Goal: Transaction & Acquisition: Purchase product/service

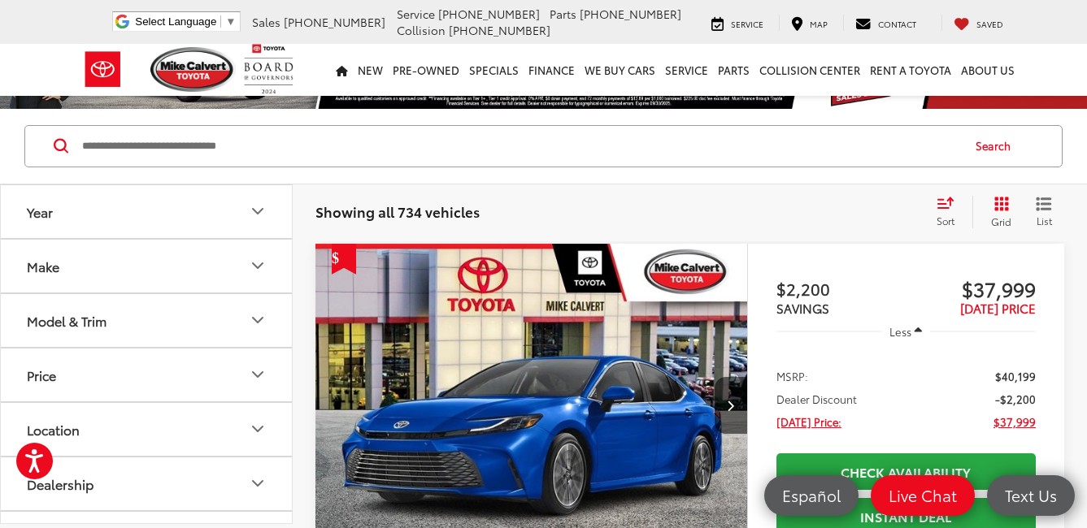
click at [246, 310] on button "Model & Trim" at bounding box center [147, 320] width 293 height 53
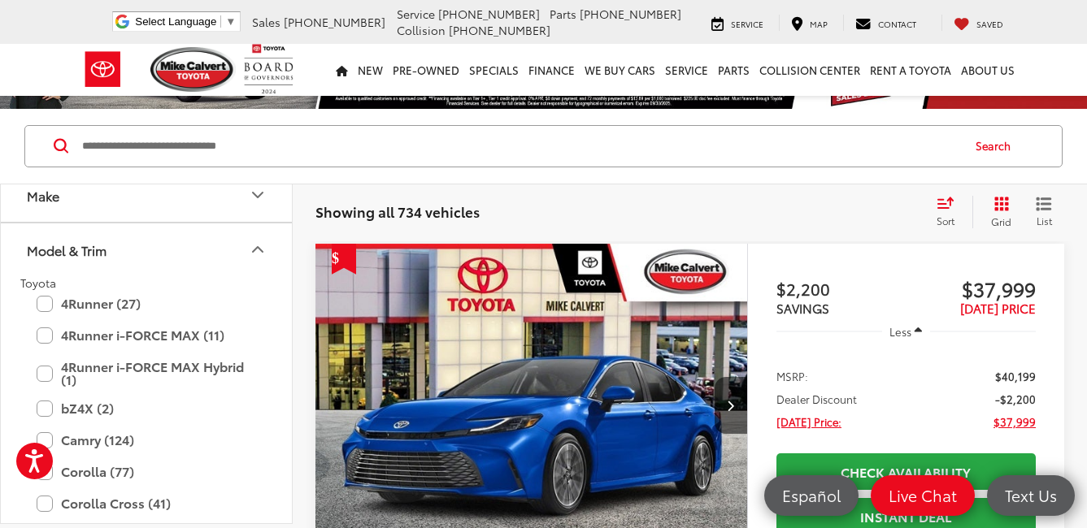
scroll to position [163, 0]
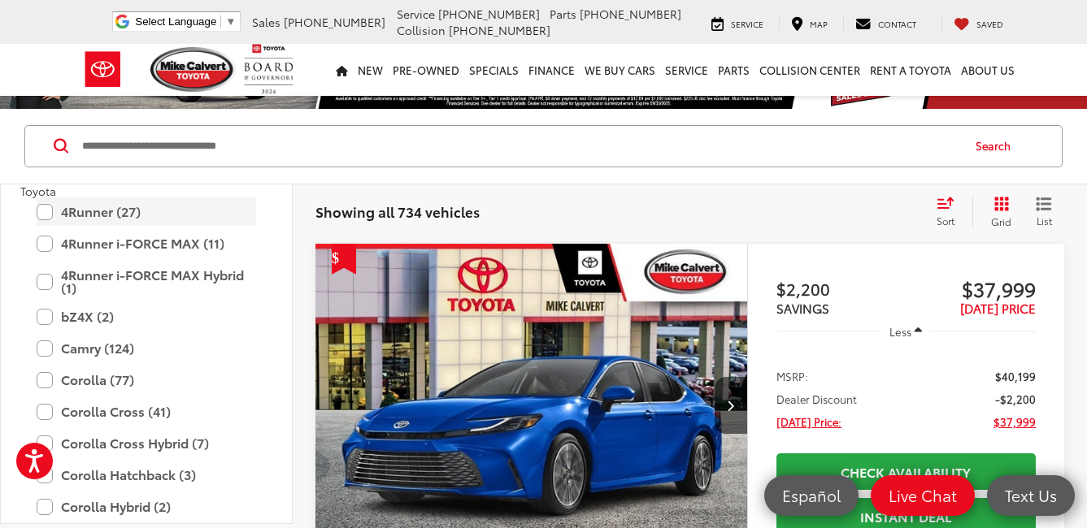
click at [46, 212] on label "4Runner (27)" at bounding box center [146, 212] width 219 height 28
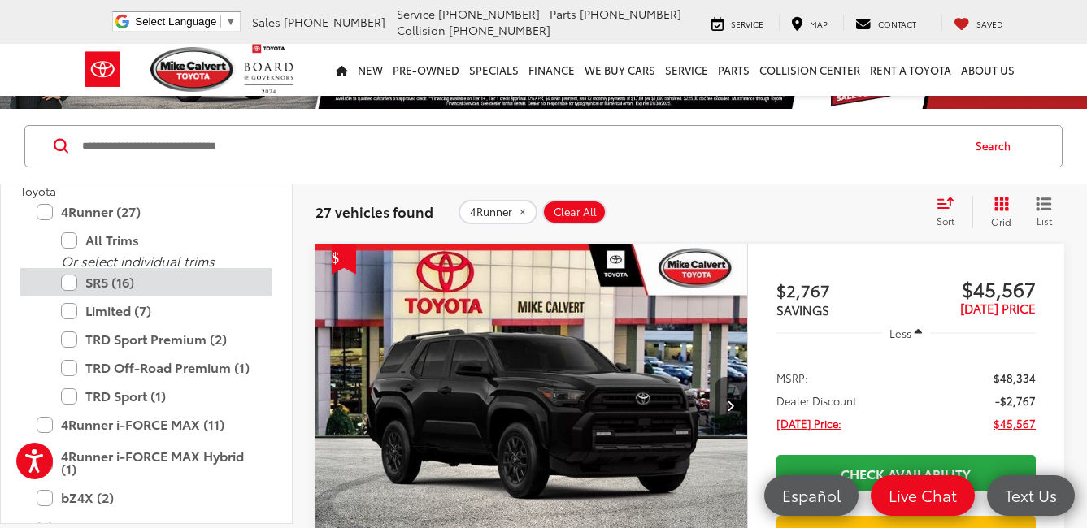
click at [69, 285] on label "SR5 (16)" at bounding box center [158, 282] width 195 height 28
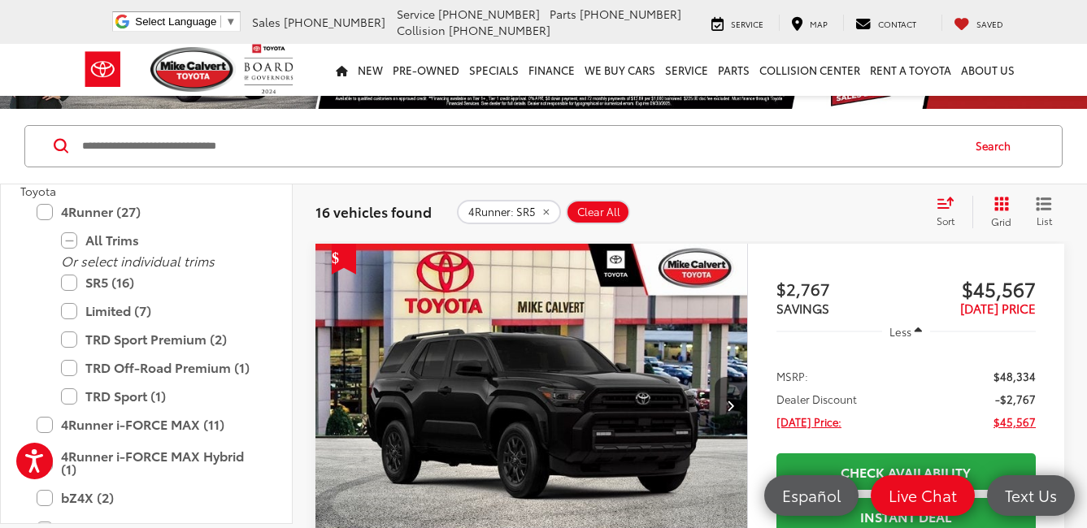
click at [940, 205] on icon "Select sort value" at bounding box center [945, 203] width 18 height 12
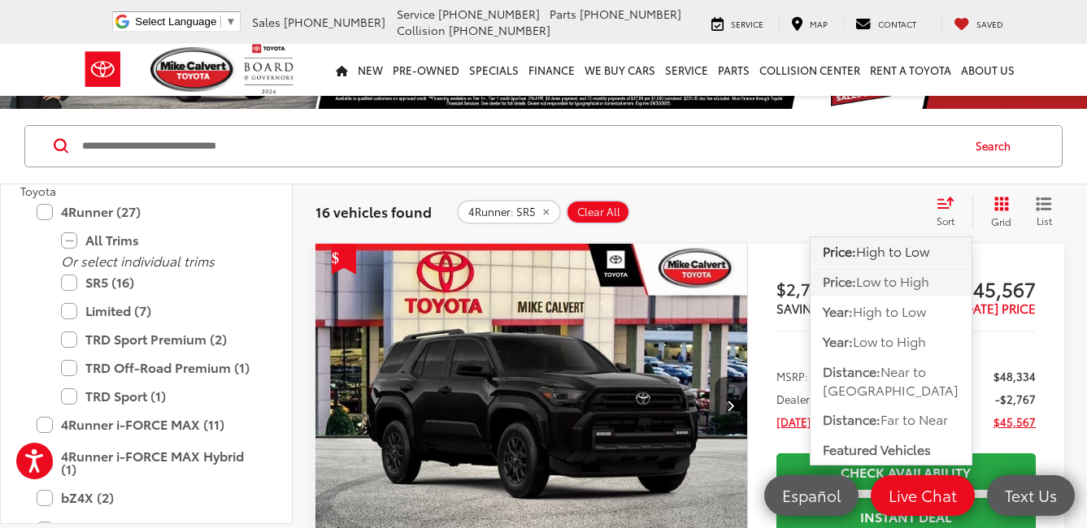
click at [878, 285] on span "Low to High" at bounding box center [892, 281] width 73 height 19
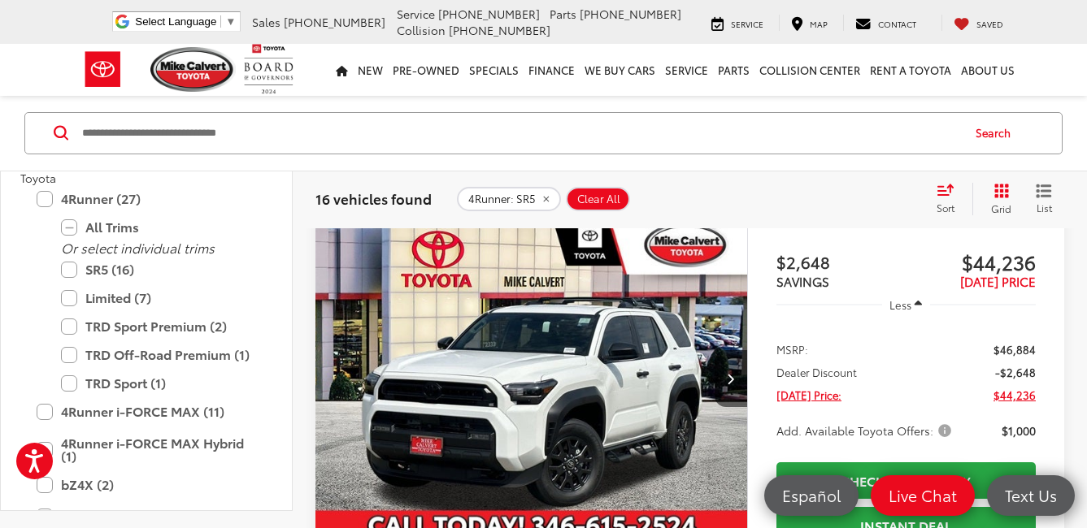
scroll to position [81, 0]
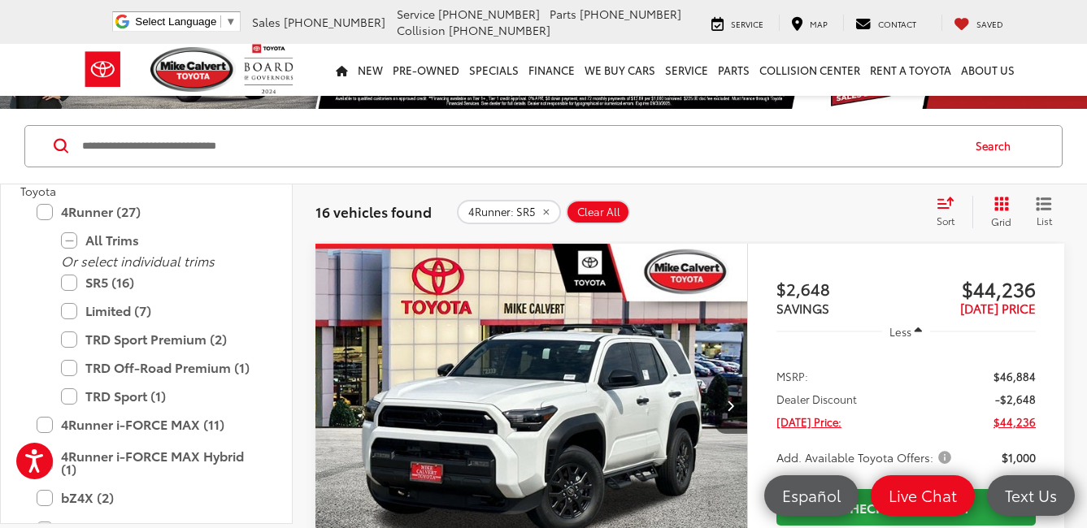
click at [634, 372] on img "2025 Toyota 4Runner SR5 0" at bounding box center [532, 406] width 434 height 325
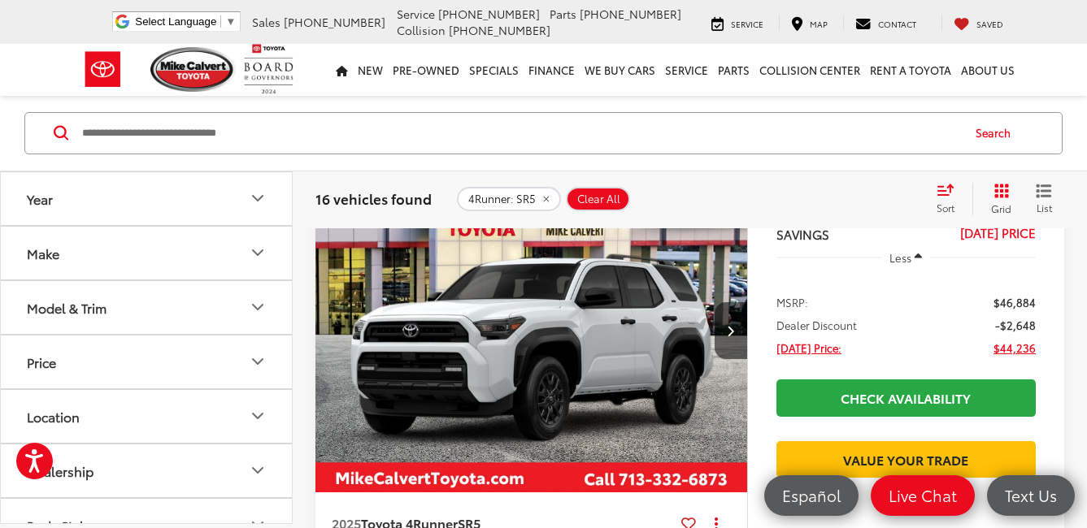
scroll to position [813, 0]
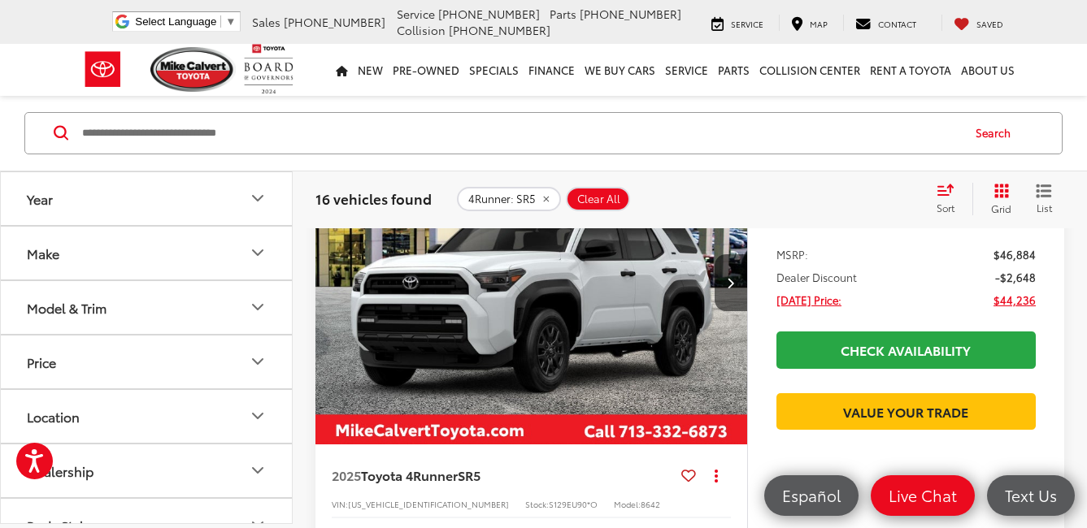
click at [615, 336] on img "2025 Toyota 4Runner SR5 0" at bounding box center [532, 282] width 434 height 325
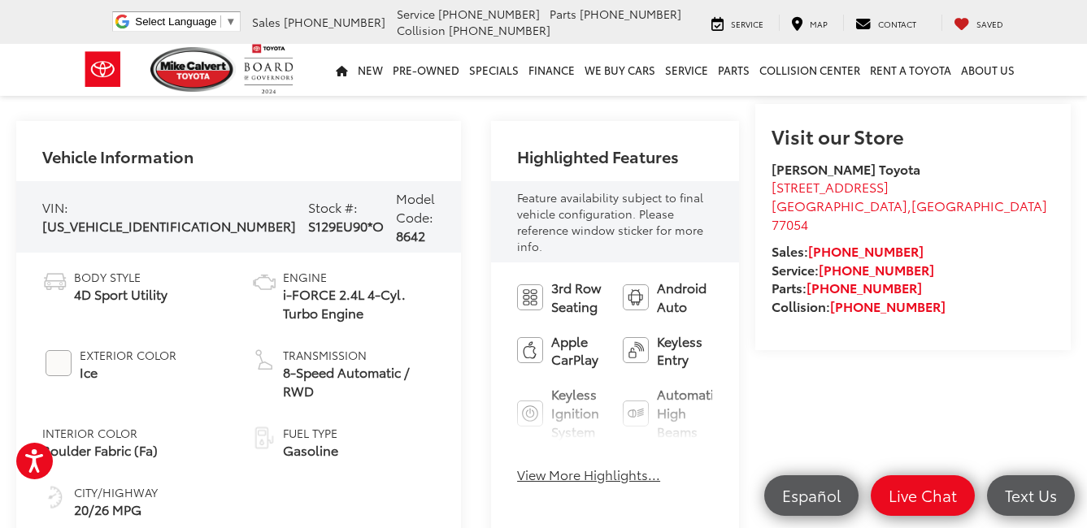
scroll to position [569, 0]
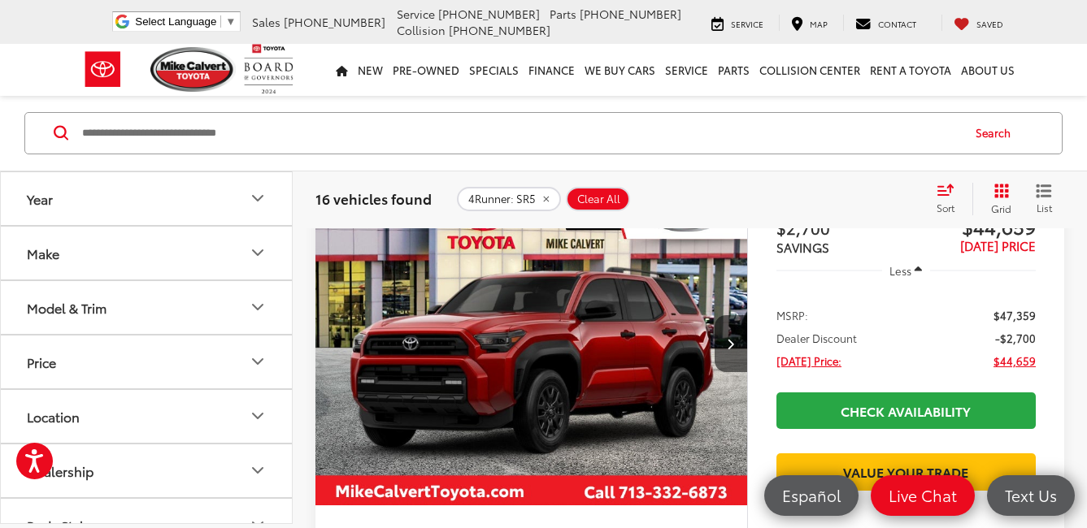
scroll to position [1232, 0]
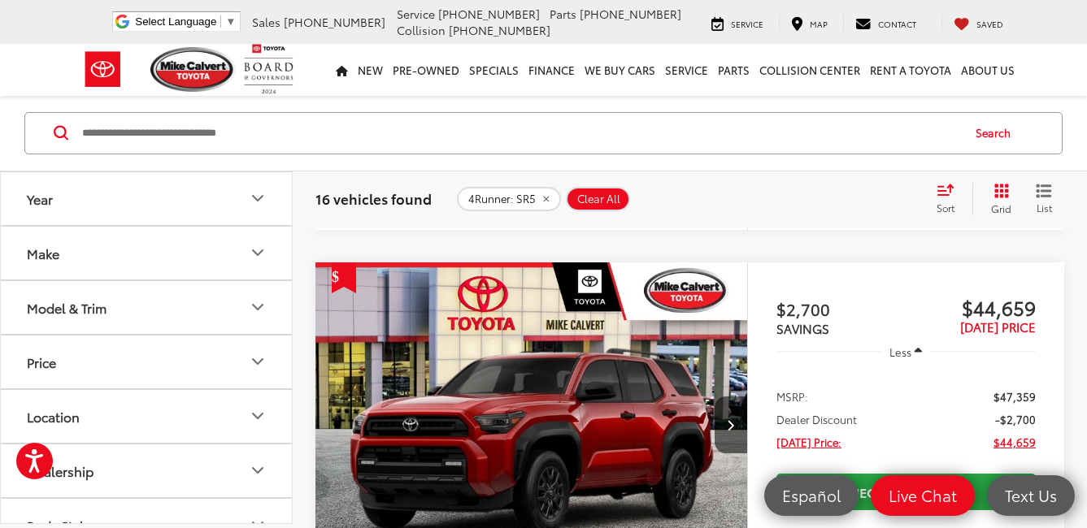
click at [562, 394] on img "2025 Toyota 4Runner SR5 0" at bounding box center [532, 425] width 434 height 325
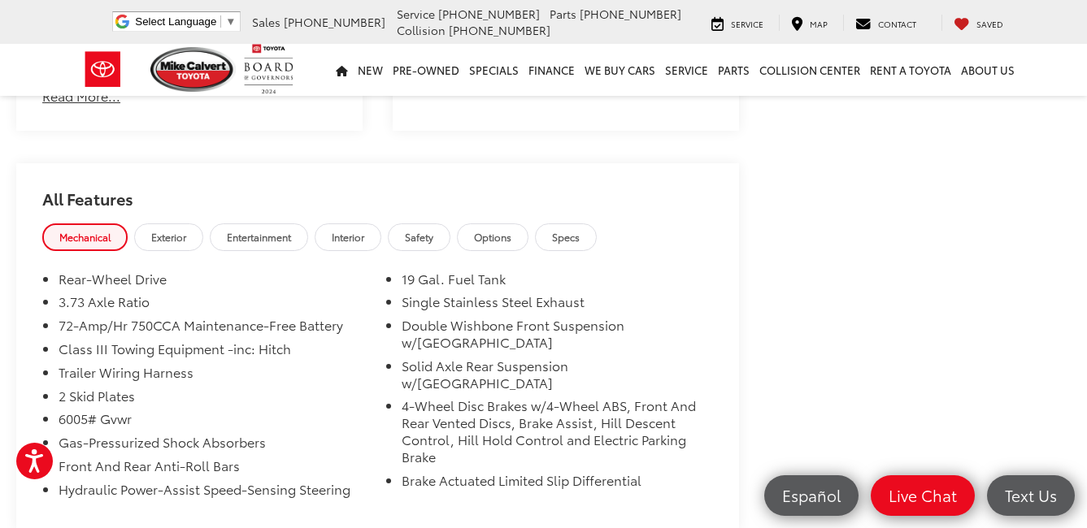
scroll to position [1301, 0]
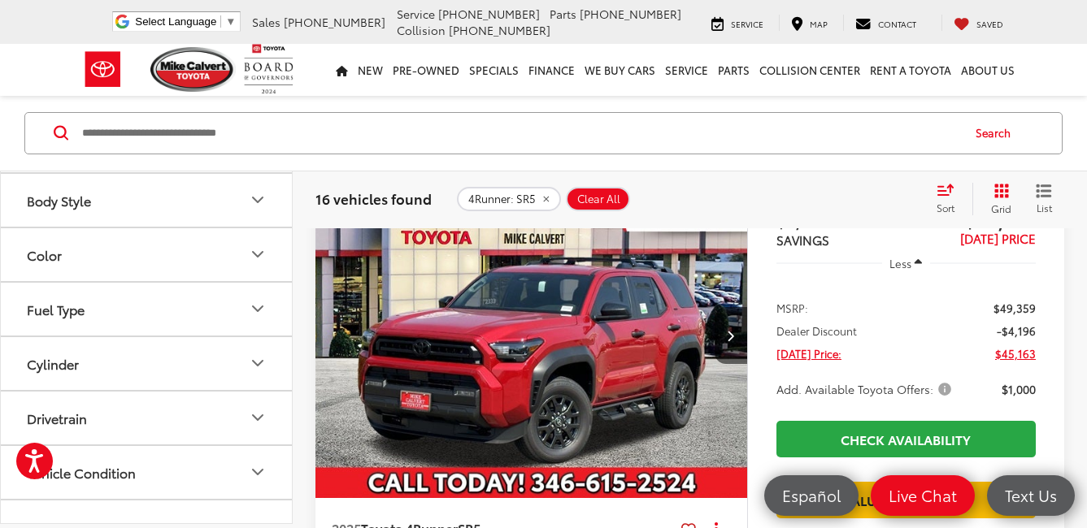
scroll to position [406, 0]
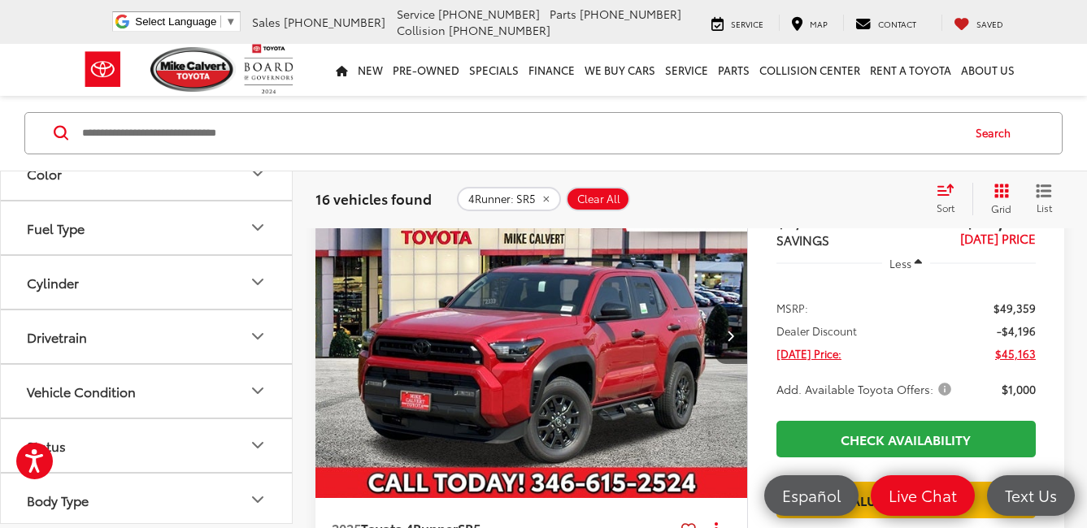
click at [232, 337] on button "Drivetrain" at bounding box center [147, 337] width 293 height 53
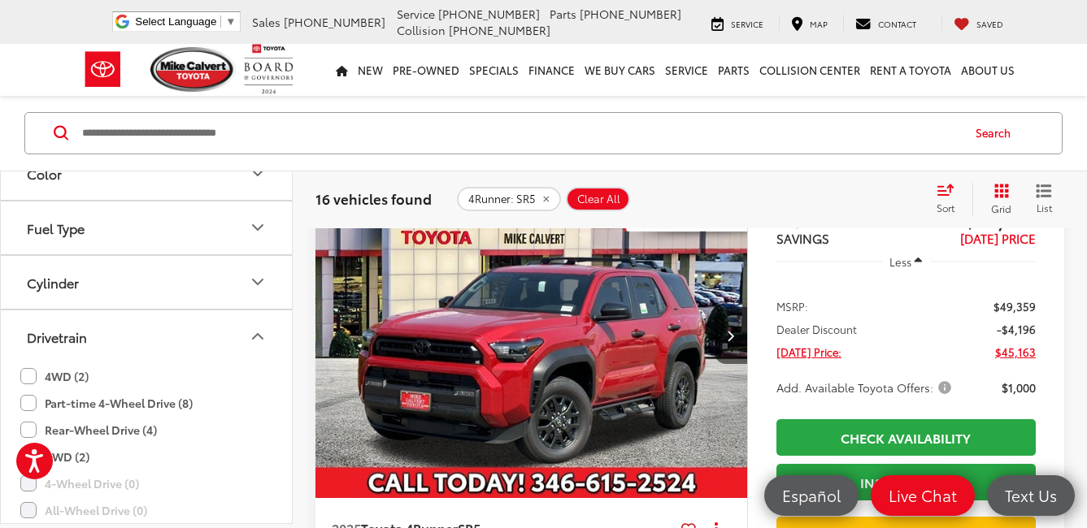
scroll to position [488, 0]
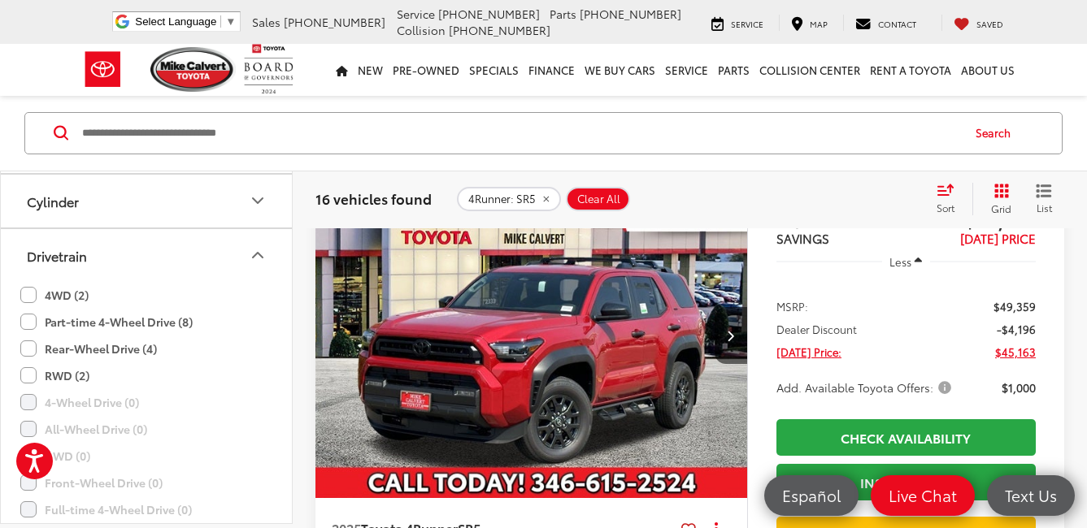
click at [24, 321] on label "Part-time 4-Wheel Drive (8)" at bounding box center [106, 322] width 172 height 27
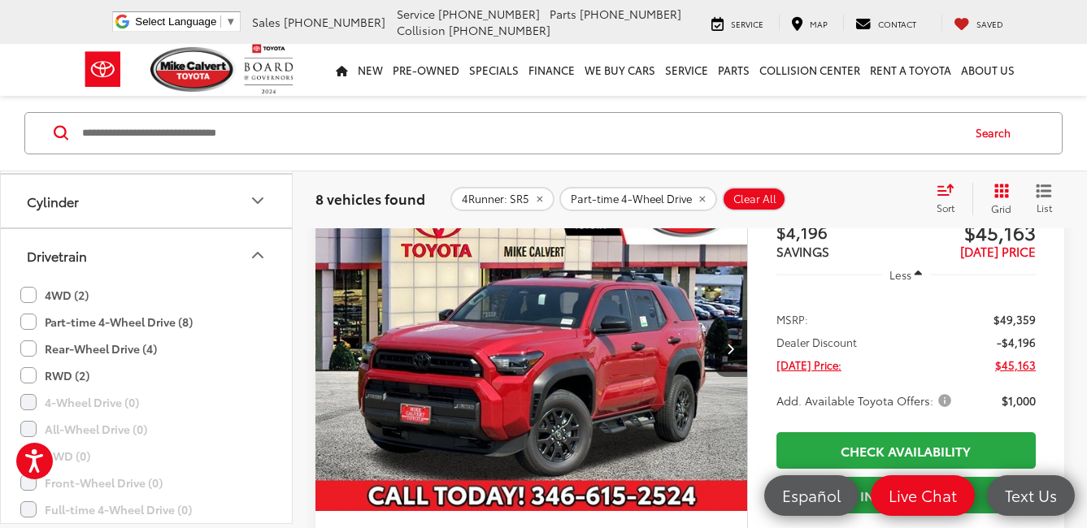
scroll to position [176, 0]
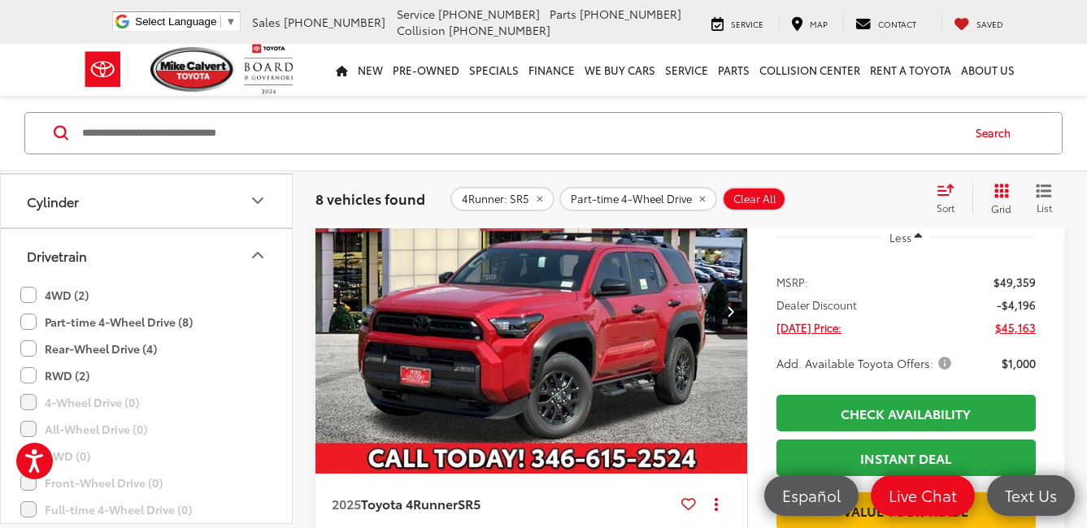
click at [532, 360] on img "2025 Toyota 4Runner SR5 0" at bounding box center [532, 312] width 434 height 325
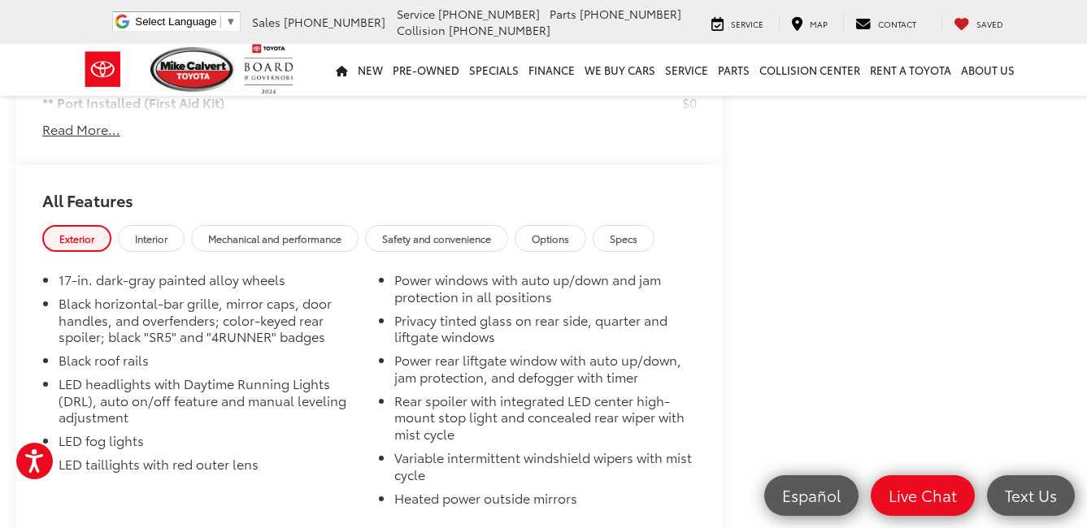
scroll to position [1215, 0]
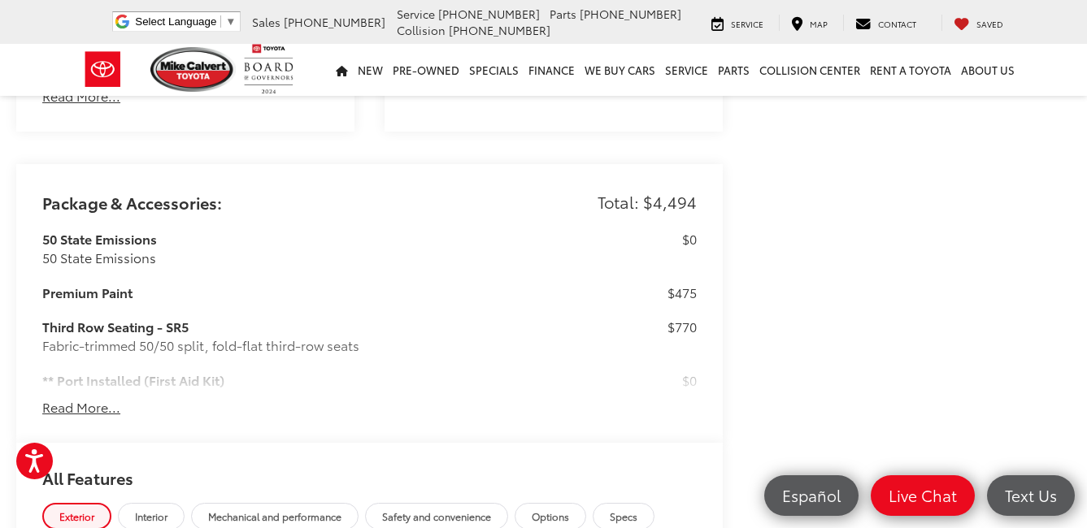
click at [71, 417] on button "Read More..." at bounding box center [81, 407] width 78 height 19
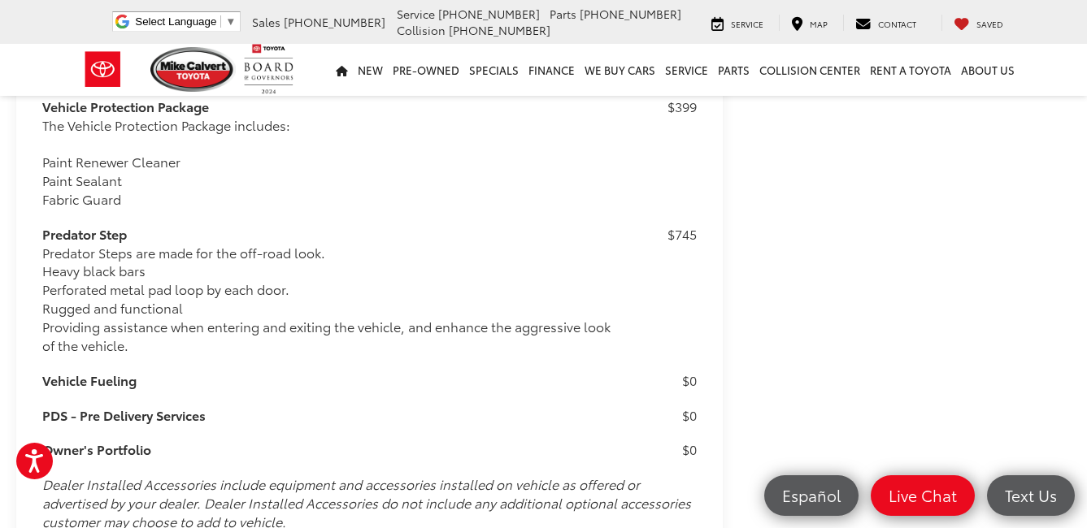
scroll to position [2758, 0]
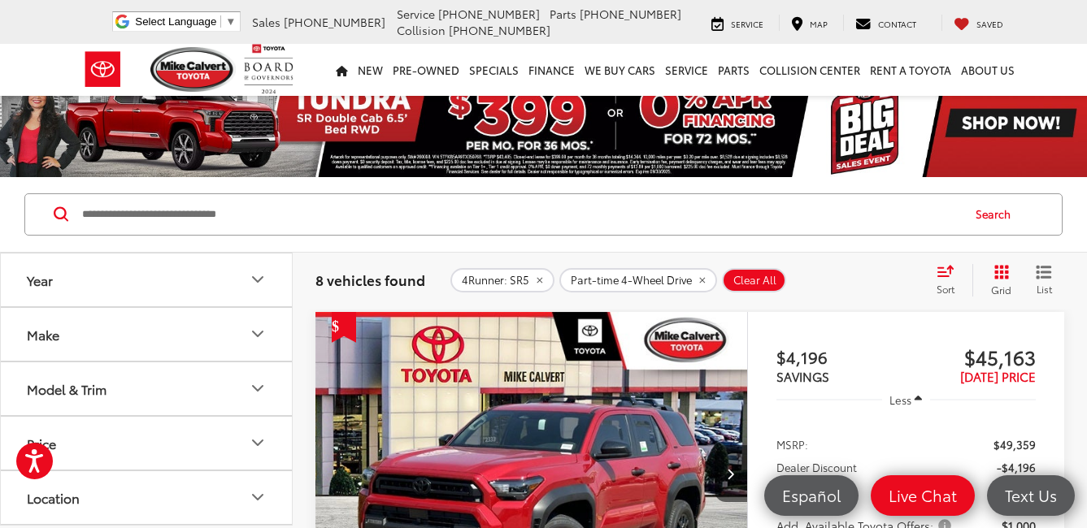
scroll to position [94, 0]
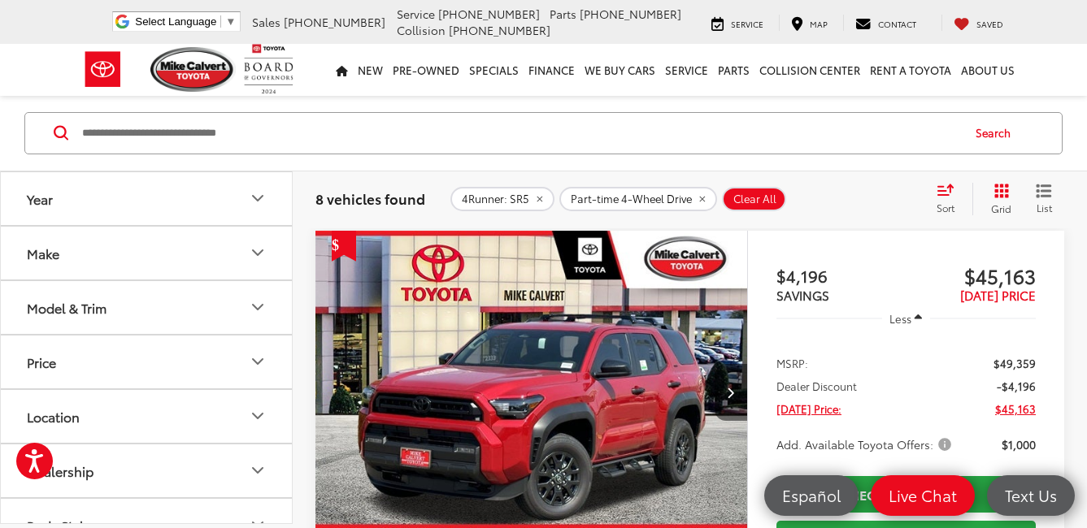
click at [728, 393] on icon "Next image" at bounding box center [730, 392] width 7 height 11
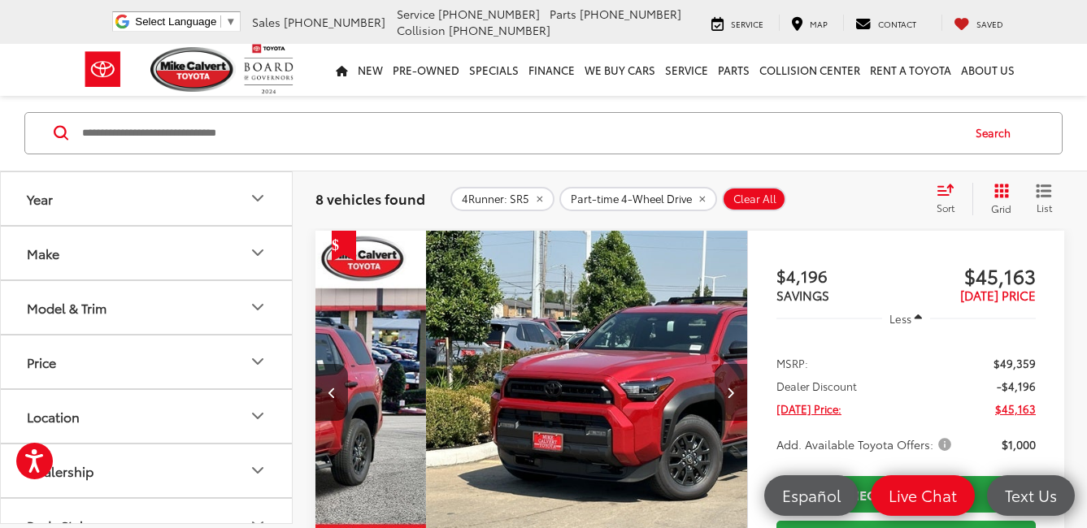
scroll to position [0, 434]
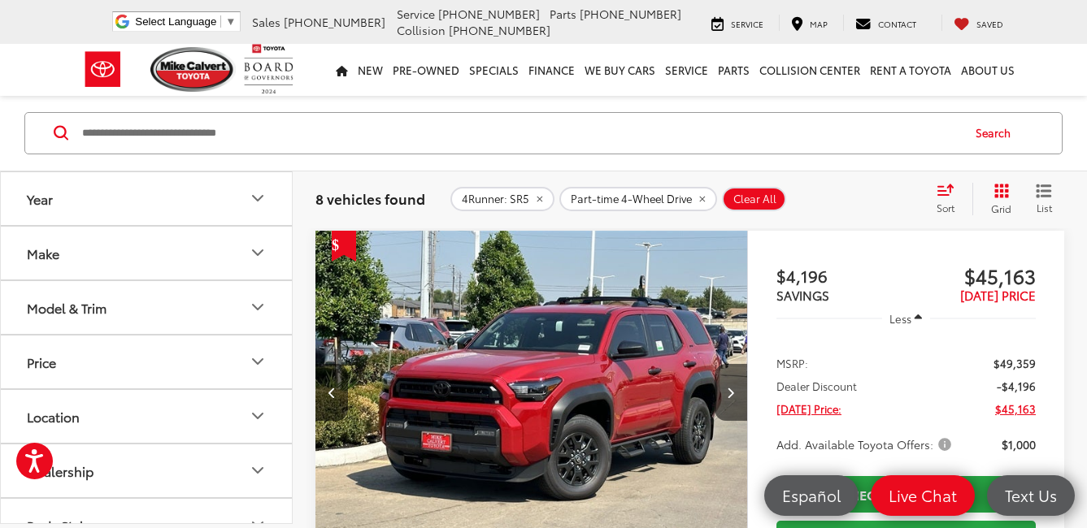
drag, startPoint x: 728, startPoint y: 393, endPoint x: 795, endPoint y: 394, distance: 66.7
click at [795, 394] on div "2025 Toyota 4Runner SR5 Copy Link Share Print View Details VIN: JTEVA5BR5S50488…" at bounding box center [689, 492] width 749 height 523
click at [740, 394] on button "Next image" at bounding box center [731, 392] width 33 height 57
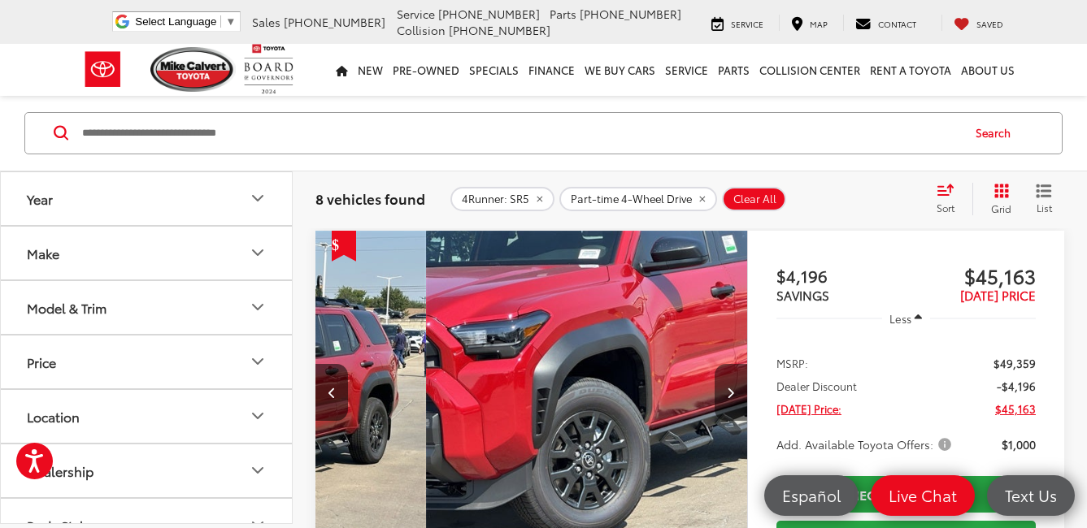
scroll to position [0, 868]
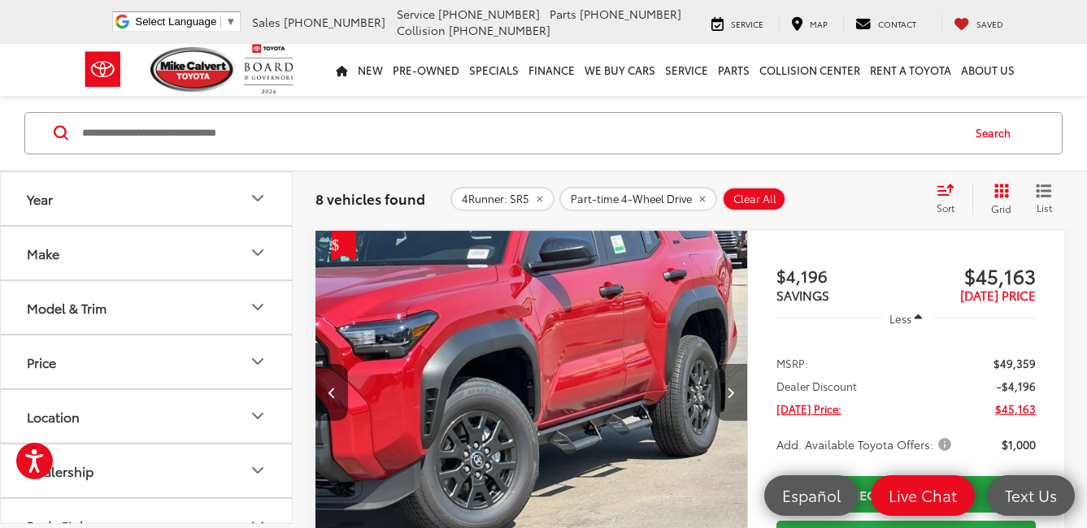
click at [740, 394] on button "Next image" at bounding box center [731, 392] width 33 height 57
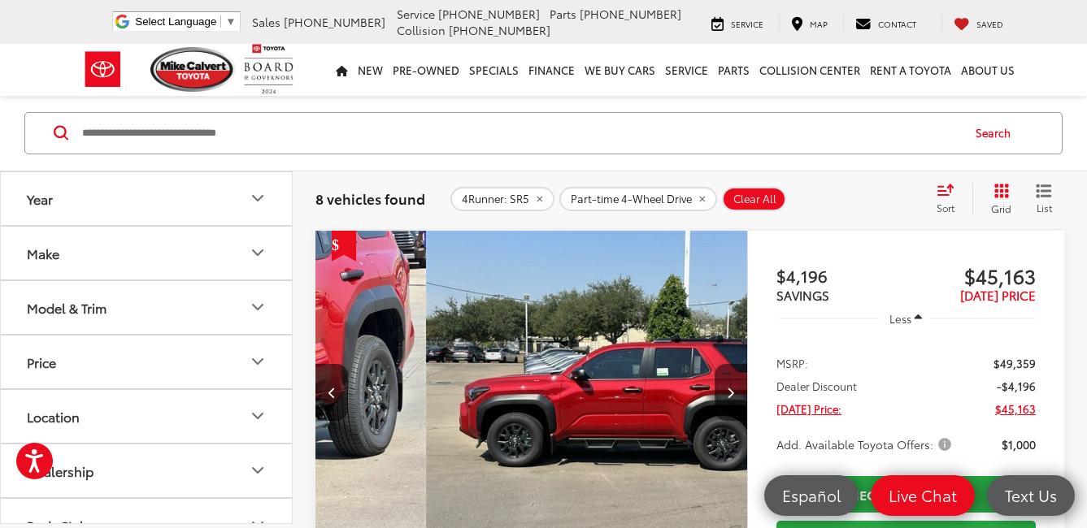
scroll to position [0, 1302]
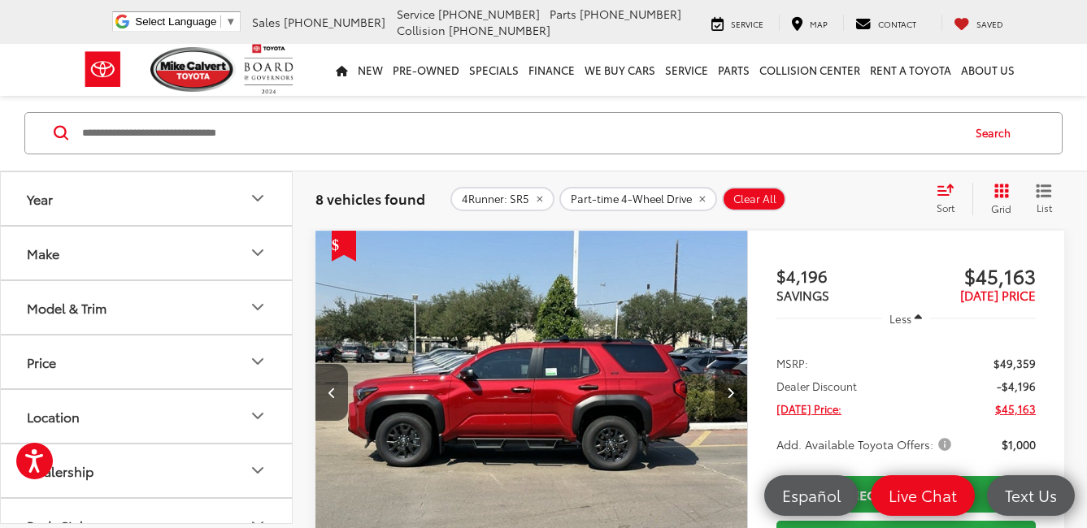
click at [740, 394] on button "Next image" at bounding box center [731, 392] width 33 height 57
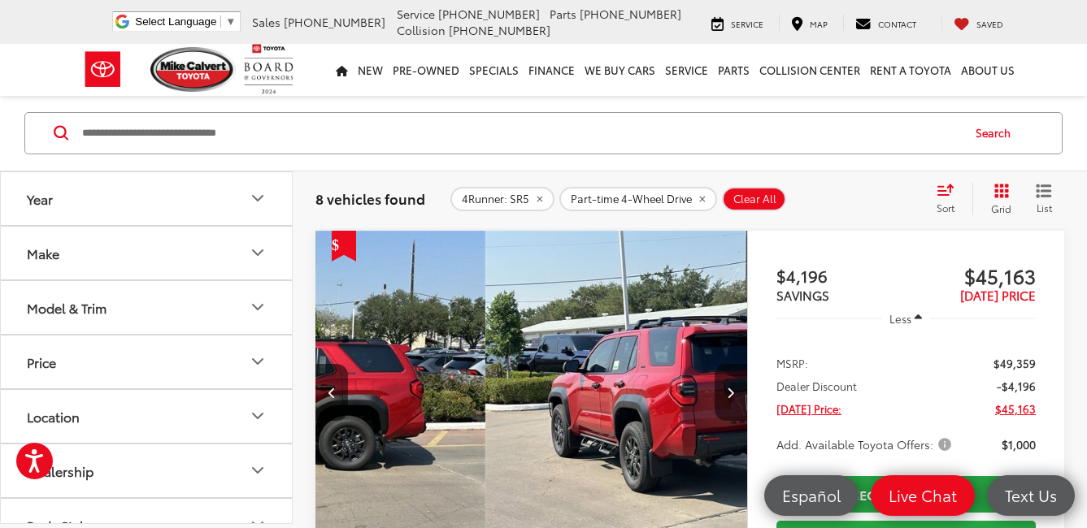
scroll to position [0, 1736]
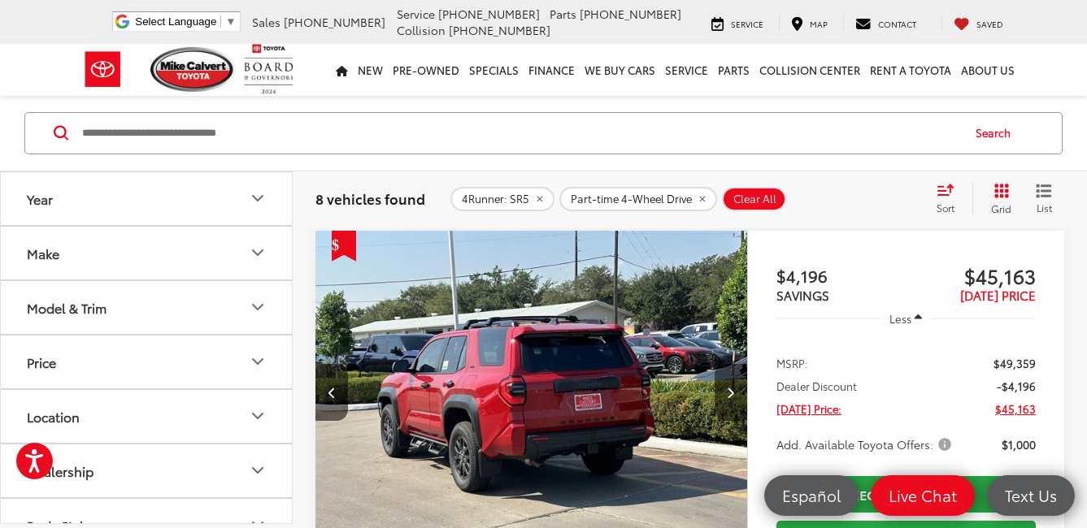
click at [740, 394] on button "Next image" at bounding box center [731, 392] width 33 height 57
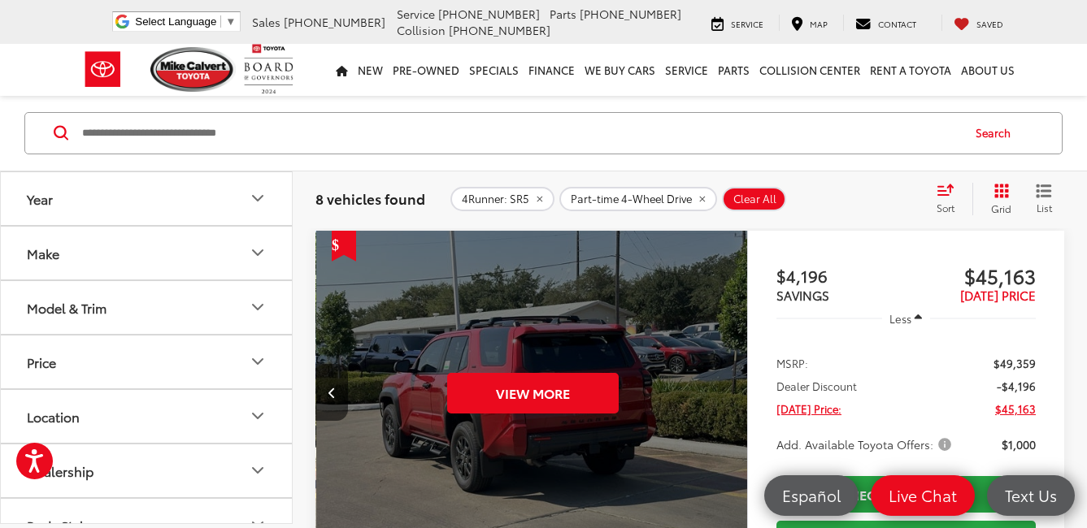
scroll to position [0, 2171]
click at [740, 394] on div "View More" at bounding box center [532, 393] width 434 height 325
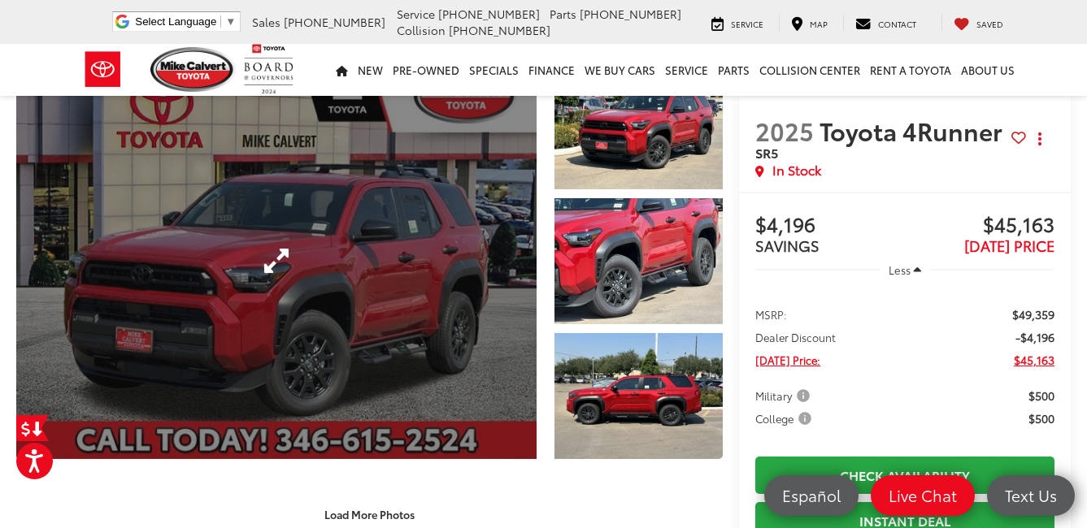
scroll to position [81, 0]
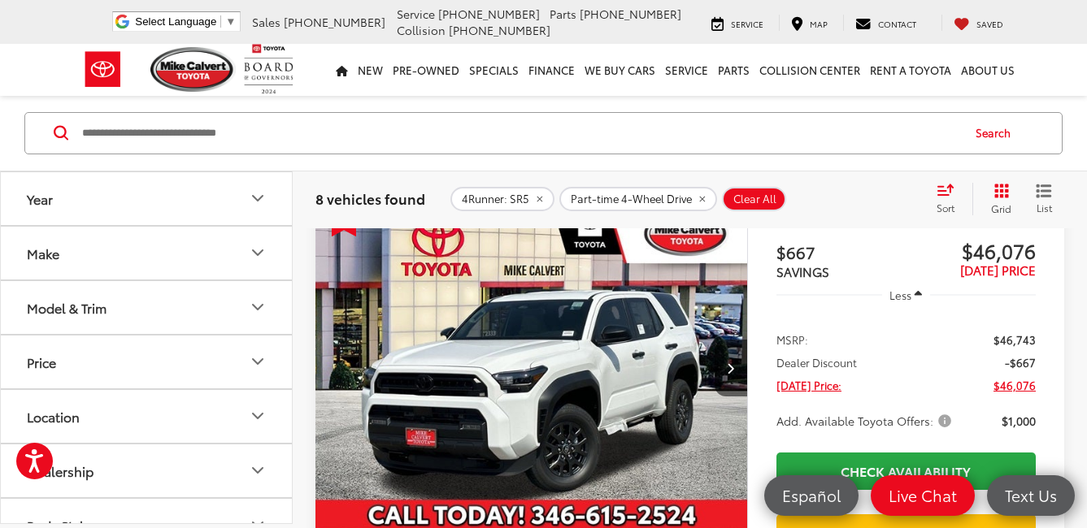
scroll to position [732, 0]
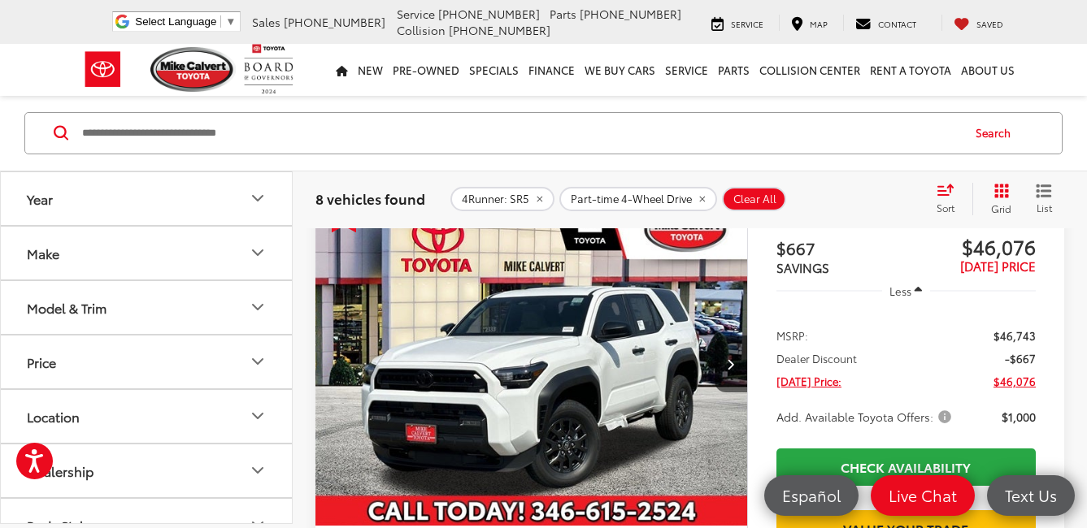
click at [533, 325] on img "2025 Toyota 4Runner SR5 0" at bounding box center [532, 364] width 434 height 325
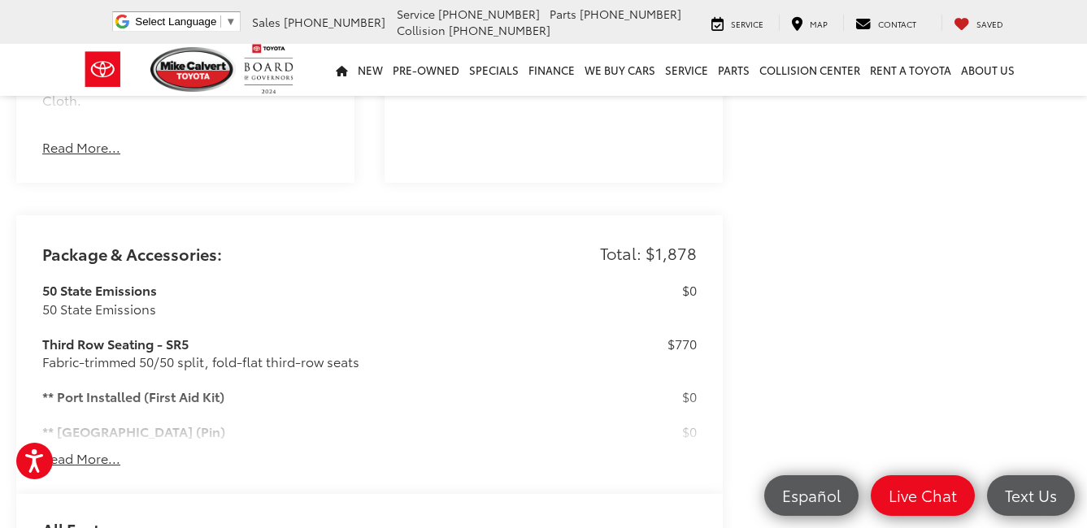
scroll to position [1219, 0]
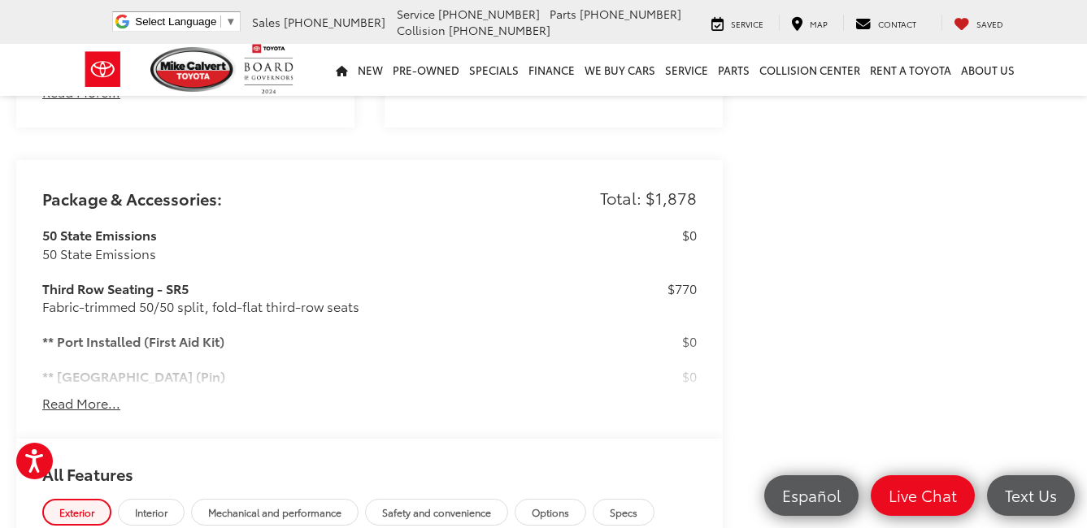
click at [103, 394] on button "Read More..." at bounding box center [81, 403] width 78 height 19
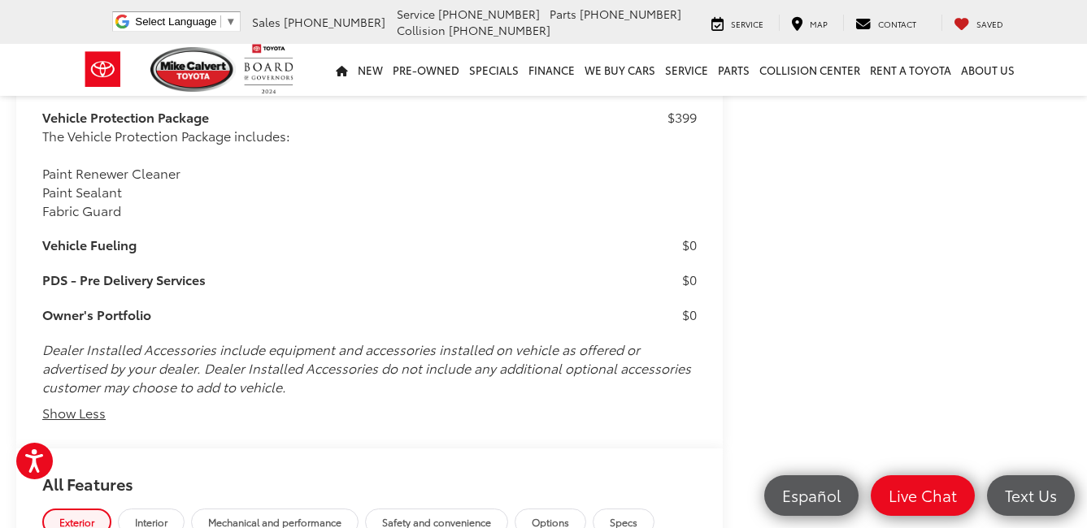
scroll to position [1913, 0]
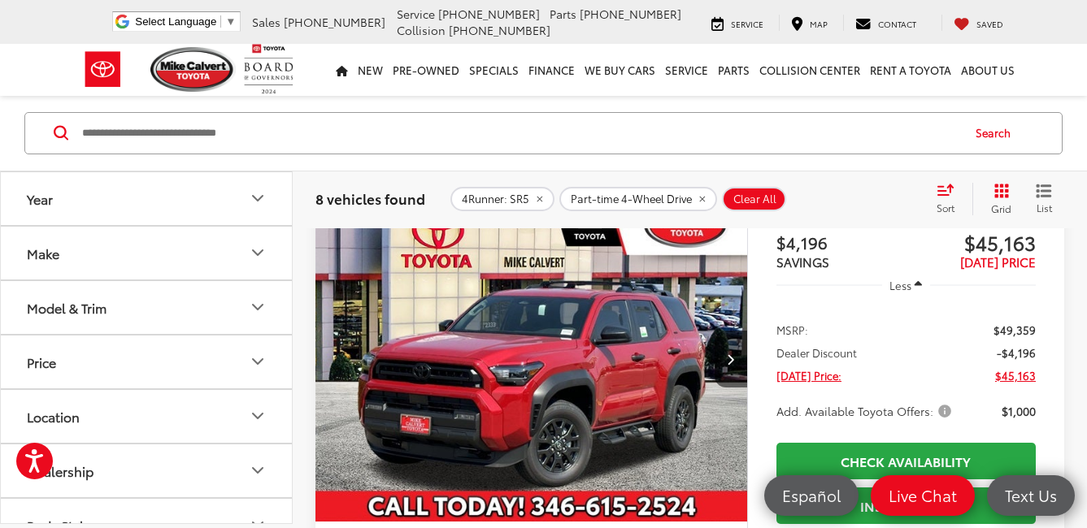
scroll to position [105, 0]
